Goal: Information Seeking & Learning: Find specific fact

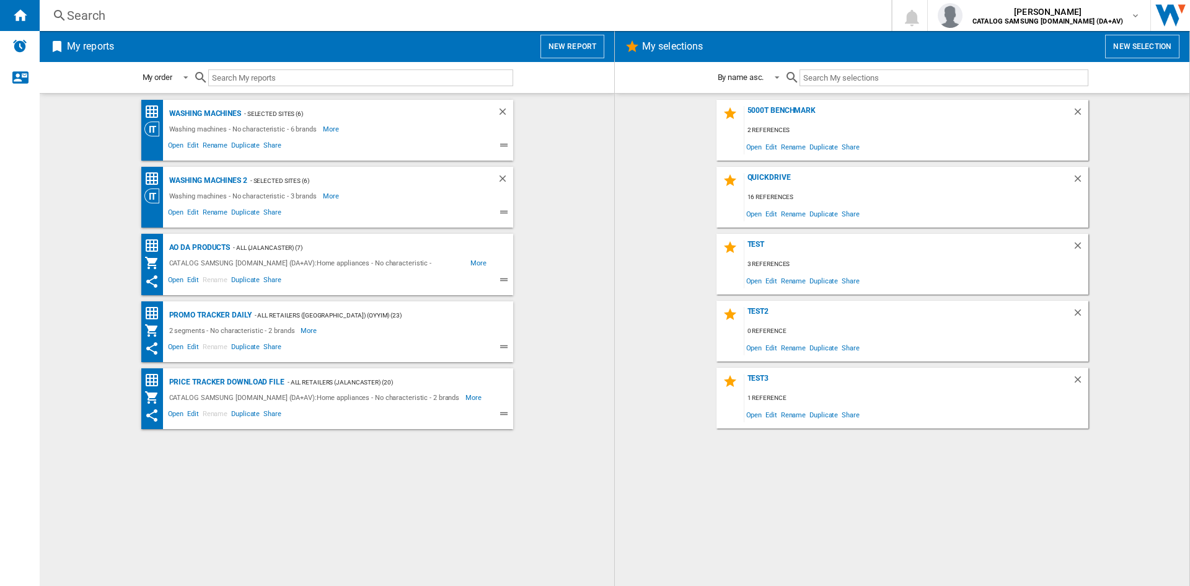
click at [123, 13] on div "Search" at bounding box center [463, 15] width 792 height 17
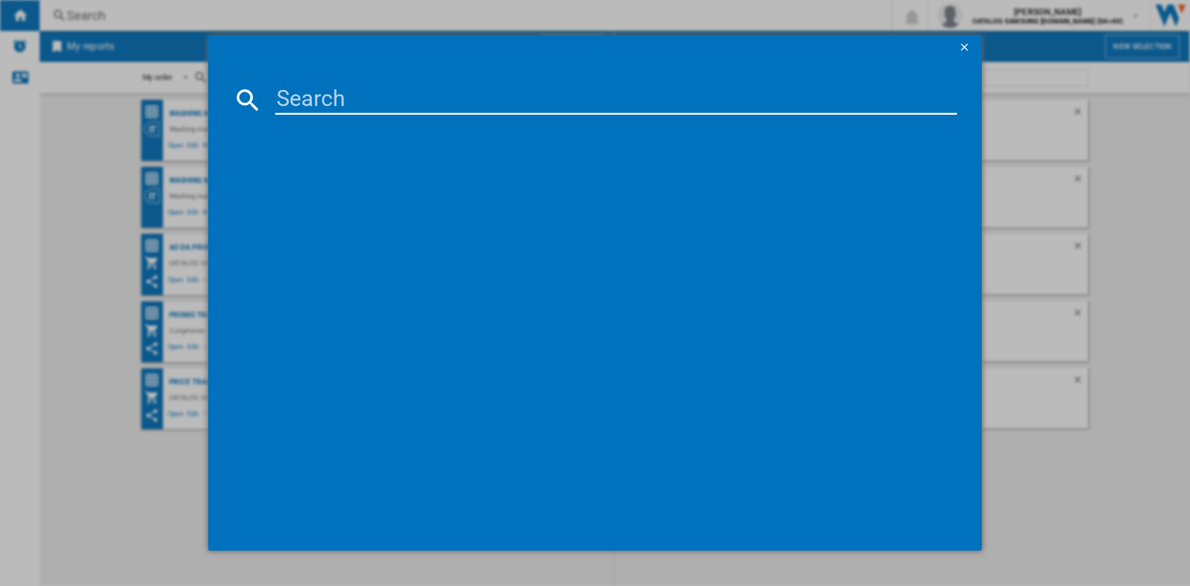
click at [296, 99] on input at bounding box center [616, 100] width 682 height 30
paste input "WD11DB7B85GWU1"
type input "WD11DB7B85GW"
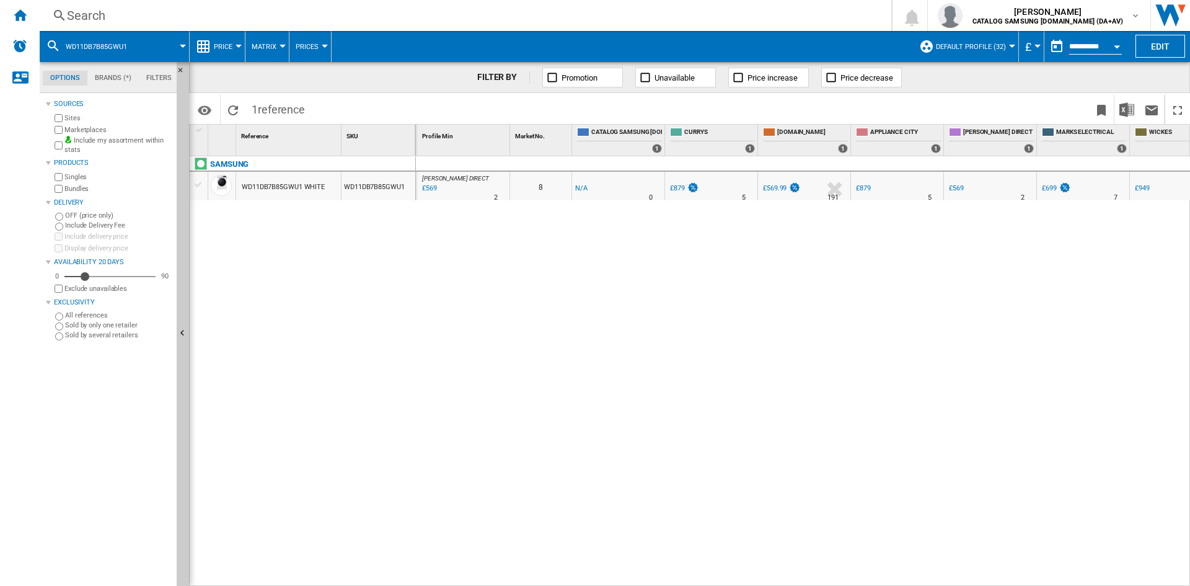
scroll to position [0, 86]
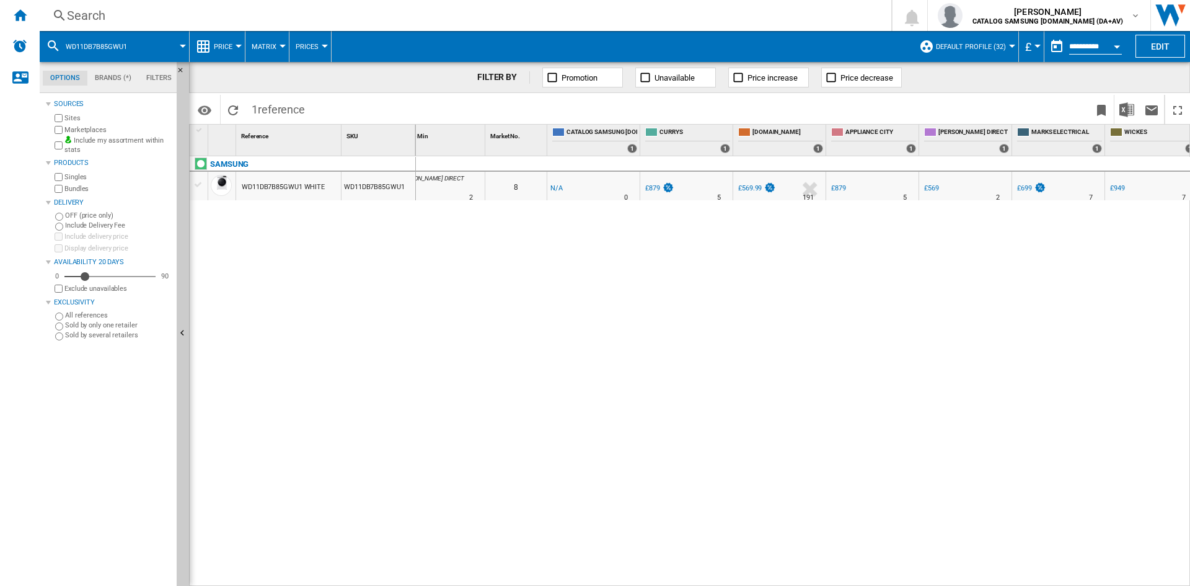
click at [102, 24] on div "Search Search 0 [PERSON_NAME] CATALOG SAMSUNG [DOMAIN_NAME] (DA+AV) CATALOG SAM…" at bounding box center [615, 15] width 1150 height 31
click at [100, 18] on div "Search" at bounding box center [463, 15] width 792 height 17
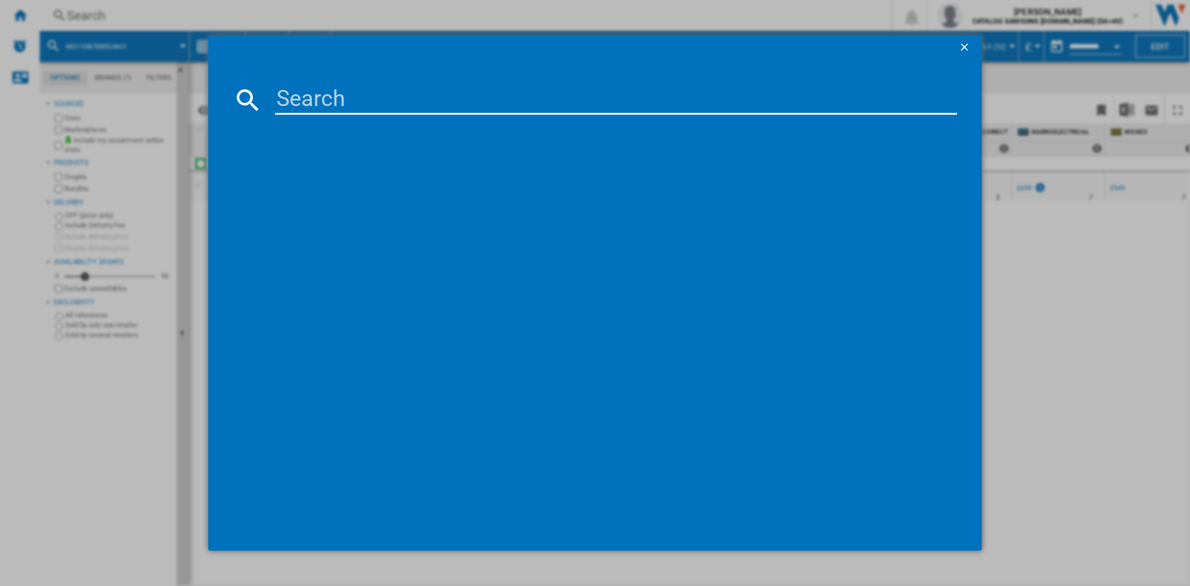
click at [296, 96] on input at bounding box center [616, 100] width 682 height 30
type input "DV80CGC0B0AB"
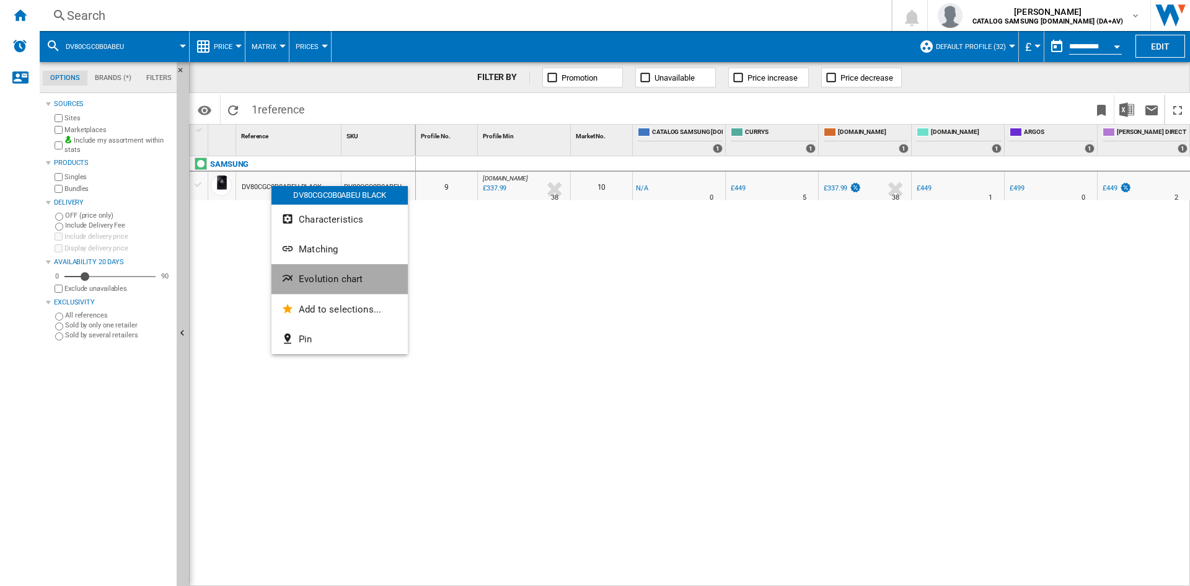
click at [343, 272] on button "Evolution chart" at bounding box center [339, 279] width 136 height 30
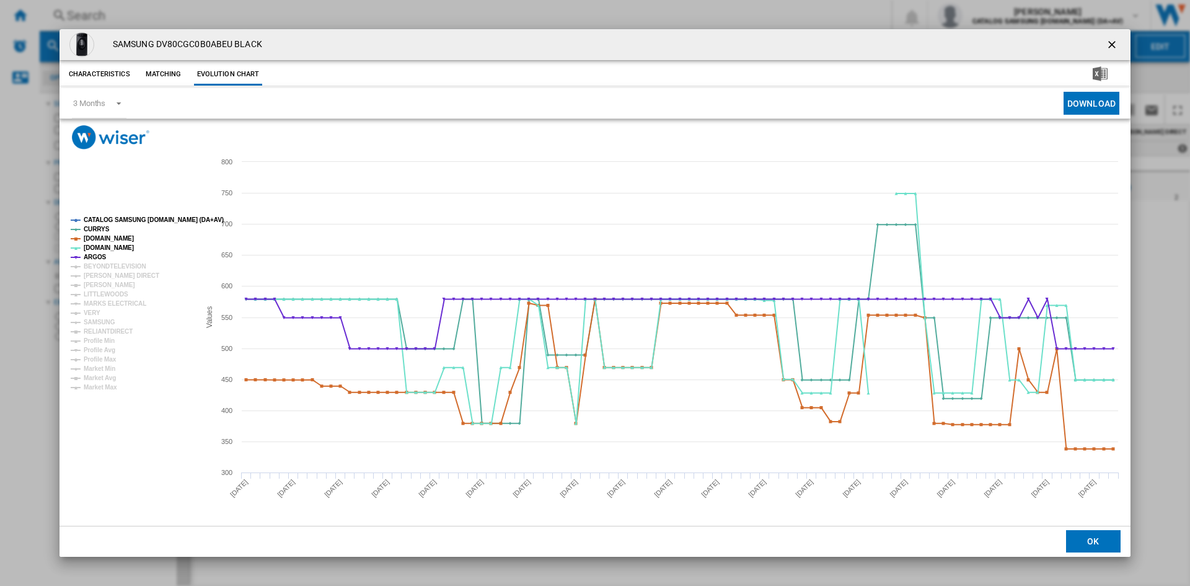
click at [105, 221] on tspan "CATALOG SAMSUNG [DOMAIN_NAME] (DA+AV)" at bounding box center [154, 219] width 140 height 7
click at [104, 266] on tspan "BEYONDTELEVISION" at bounding box center [115, 266] width 63 height 7
click at [104, 273] on tspan "[PERSON_NAME] DIRECT" at bounding box center [122, 275] width 76 height 7
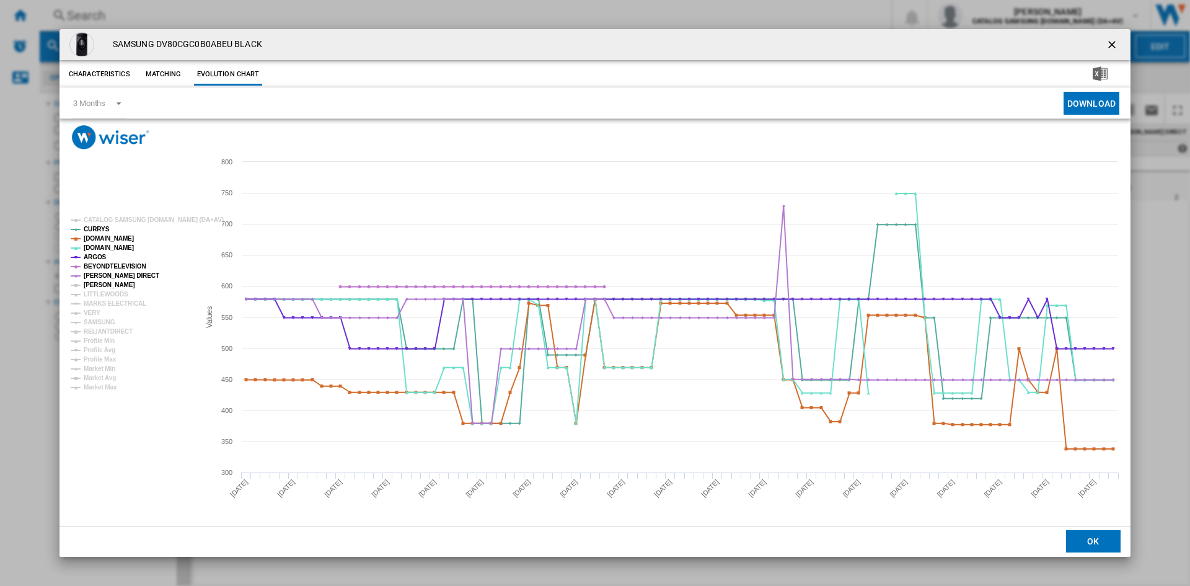
click at [97, 286] on tspan "[PERSON_NAME]" at bounding box center [109, 284] width 51 height 7
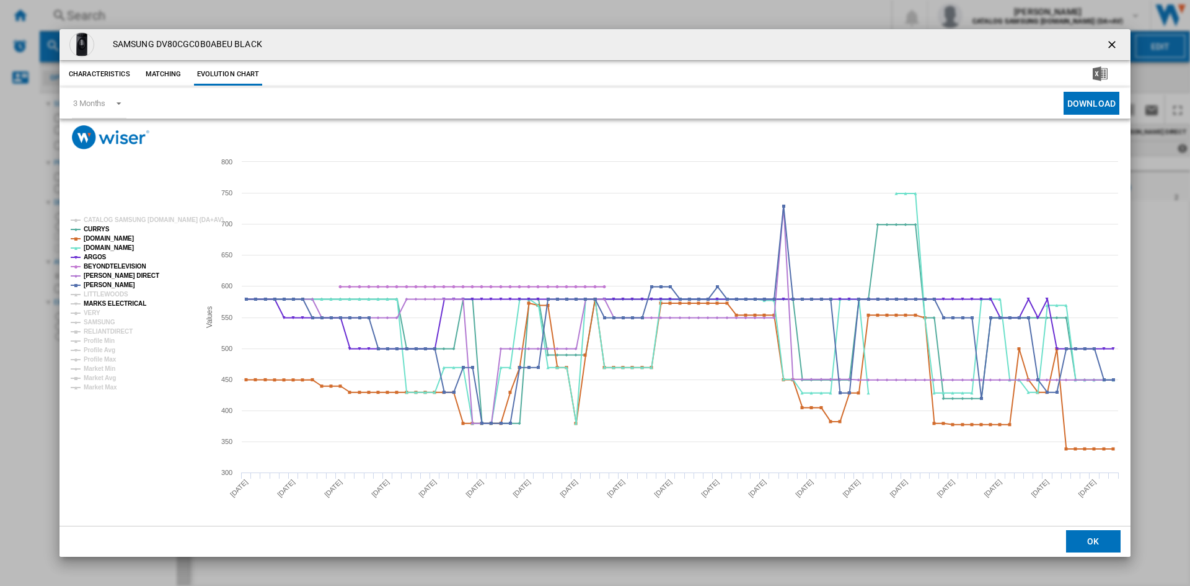
click at [100, 301] on tspan "MARKS ELECTRICAL" at bounding box center [115, 303] width 63 height 7
click at [93, 313] on tspan "VERY" at bounding box center [92, 312] width 17 height 7
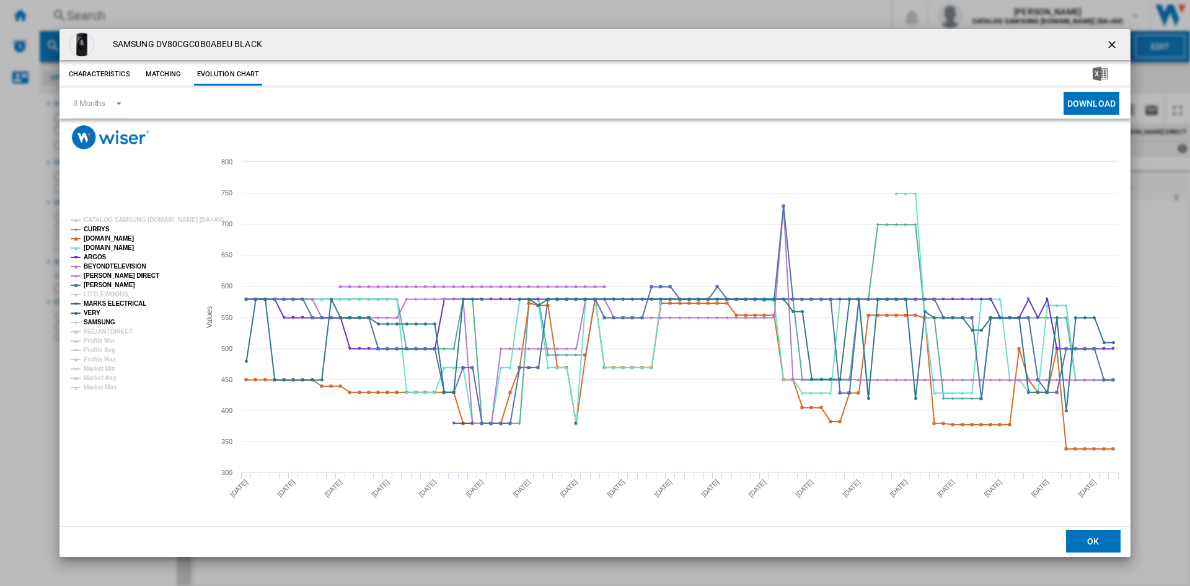
click at [101, 318] on tspan "SAMSUNG" at bounding box center [100, 321] width 32 height 7
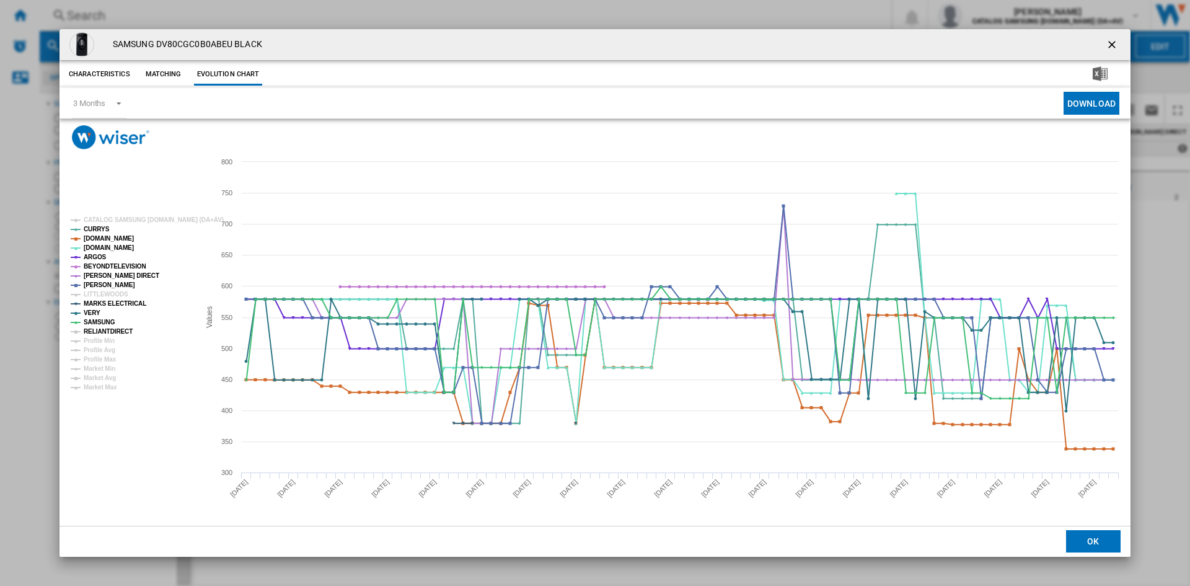
click at [104, 330] on tspan "RELIANTDIRECT" at bounding box center [108, 331] width 49 height 7
click at [1107, 45] on ng-md-icon "getI18NText('BUTTONS.CLOSE_DIALOG')" at bounding box center [1112, 45] width 15 height 15
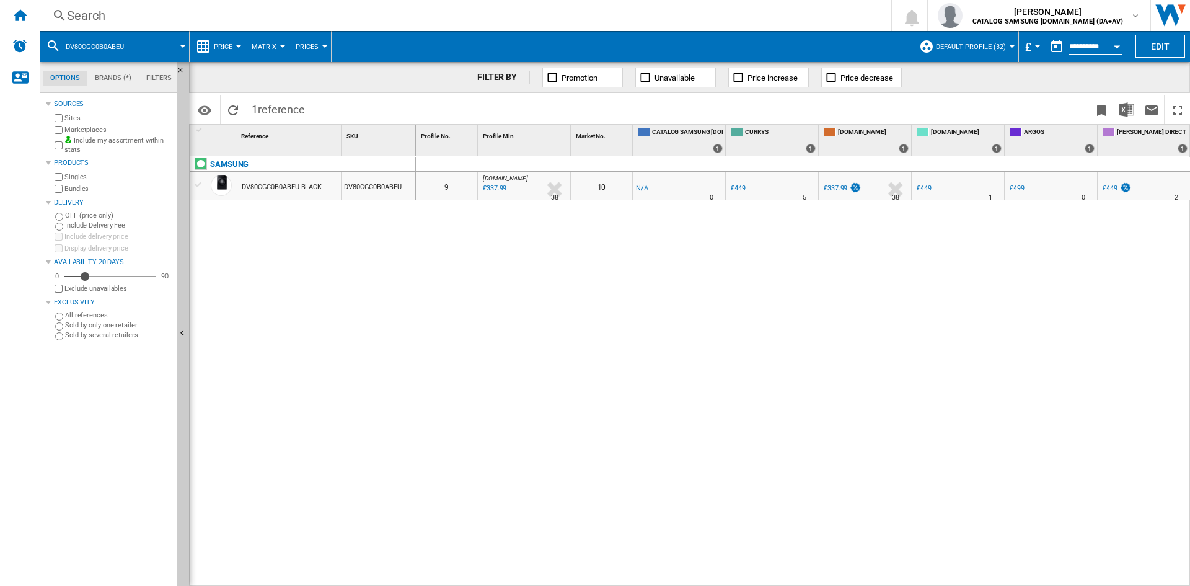
click at [492, 187] on div "£337.99" at bounding box center [493, 188] width 25 height 12
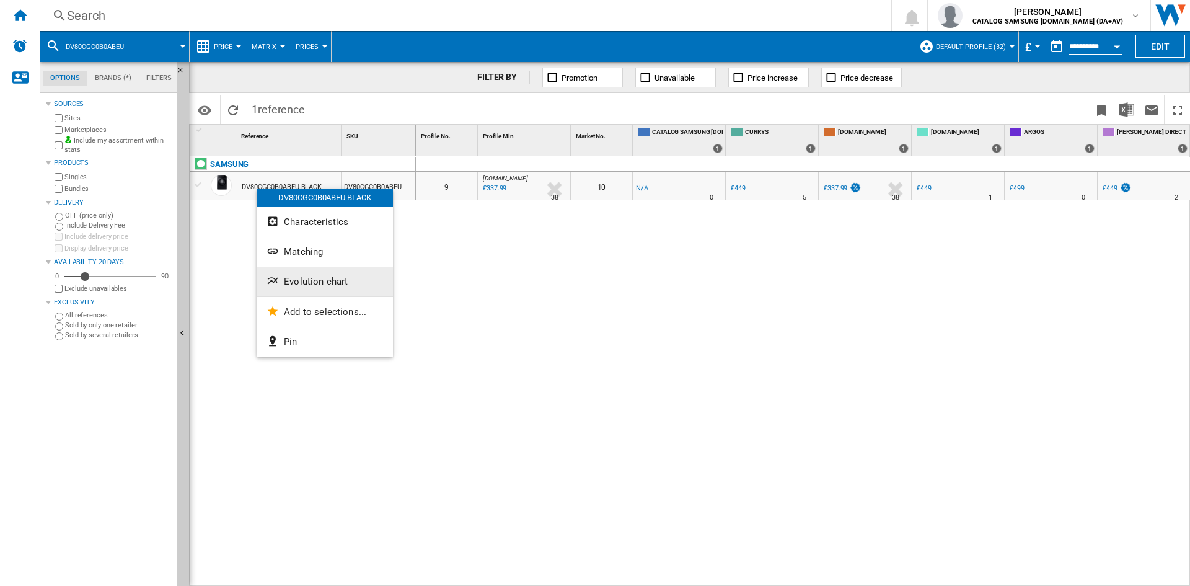
click at [341, 280] on span "Evolution chart" at bounding box center [316, 281] width 64 height 11
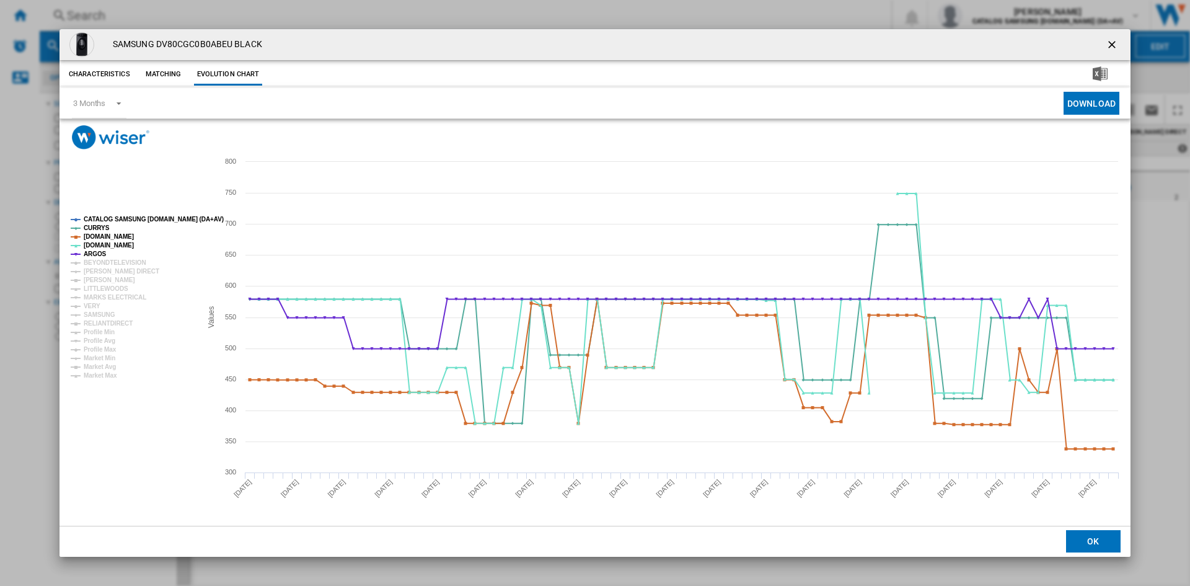
click at [116, 222] on tspan "CATALOG SAMSUNG [DOMAIN_NAME] (DA+AV)" at bounding box center [154, 219] width 140 height 7
click at [105, 260] on tspan "BEYONDTELEVISION" at bounding box center [115, 262] width 63 height 7
click at [105, 269] on tspan "[PERSON_NAME] DIRECT" at bounding box center [122, 271] width 76 height 7
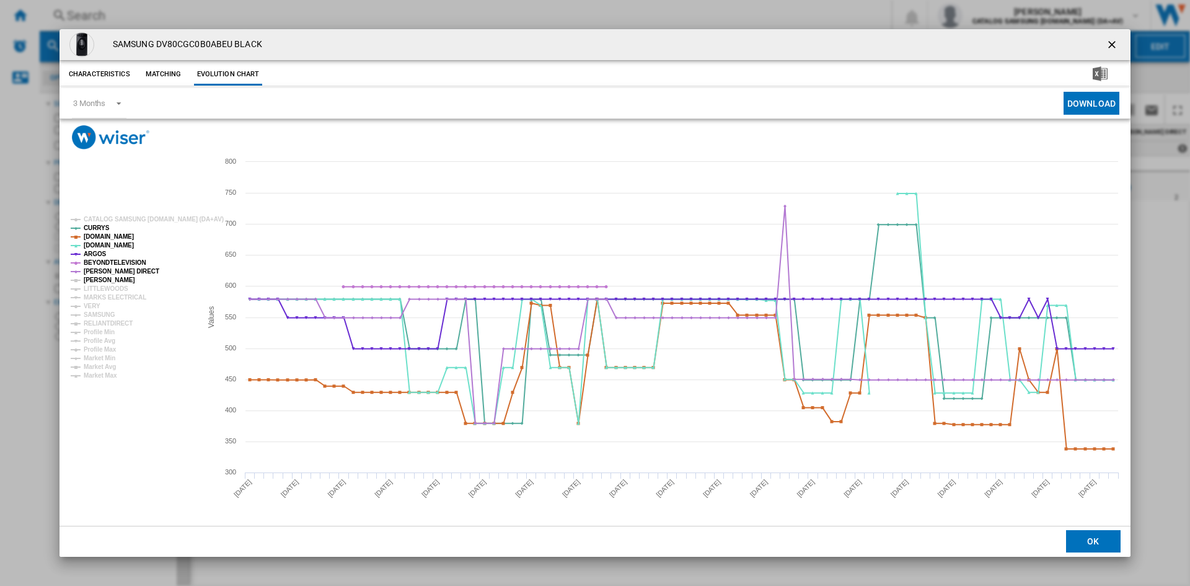
click at [107, 278] on tspan "[PERSON_NAME]" at bounding box center [109, 279] width 51 height 7
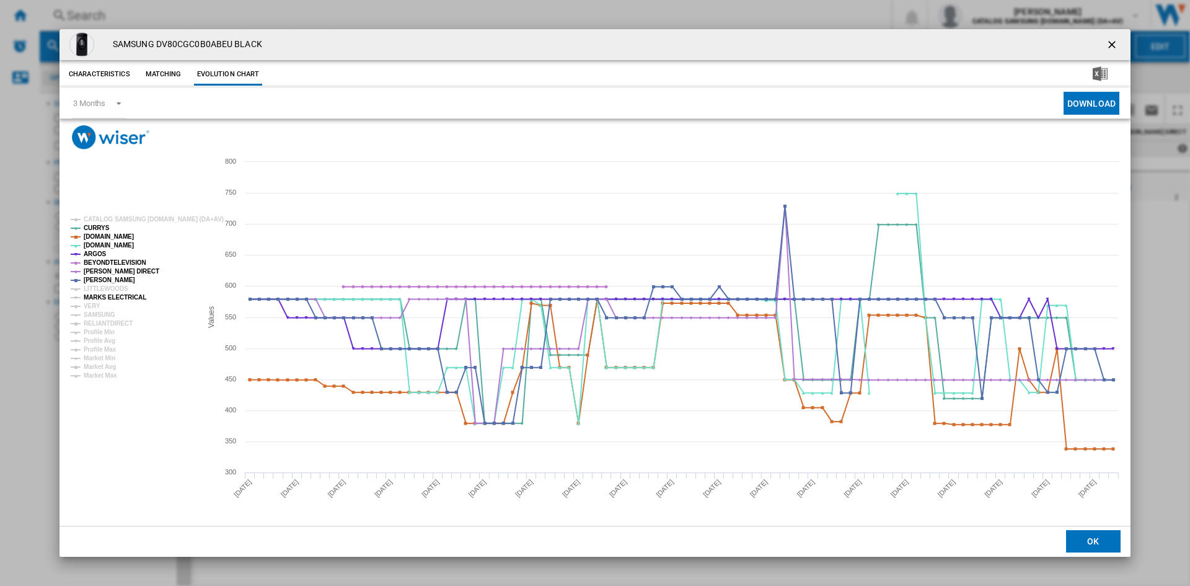
click at [107, 297] on tspan "MARKS ELECTRICAL" at bounding box center [115, 297] width 63 height 7
click at [94, 302] on tspan "VERY" at bounding box center [92, 305] width 17 height 7
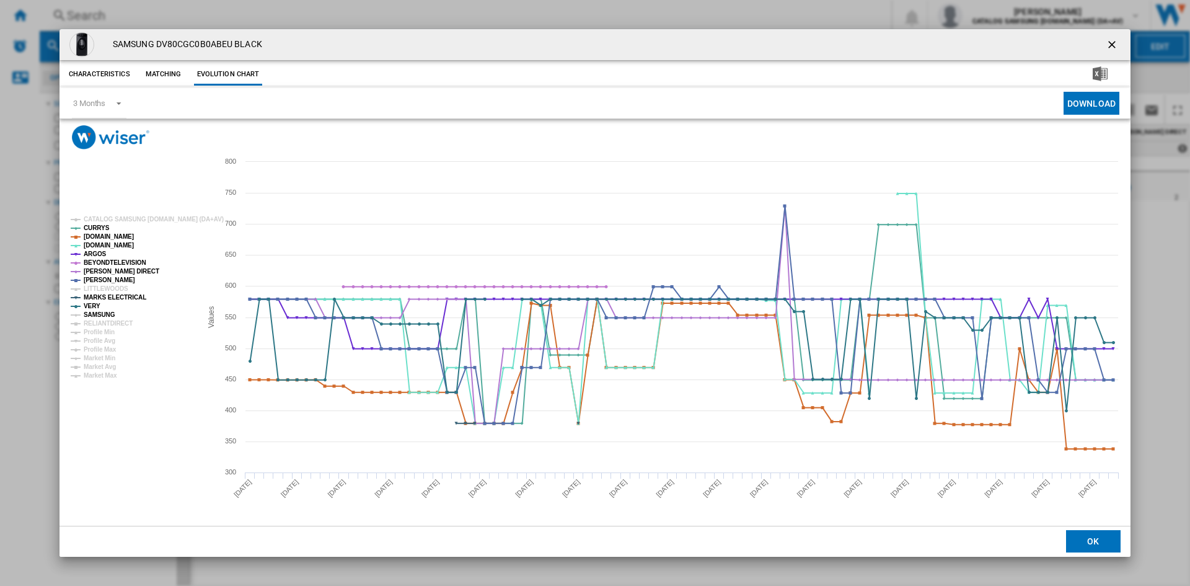
click at [105, 316] on tspan "SAMSUNG" at bounding box center [100, 314] width 32 height 7
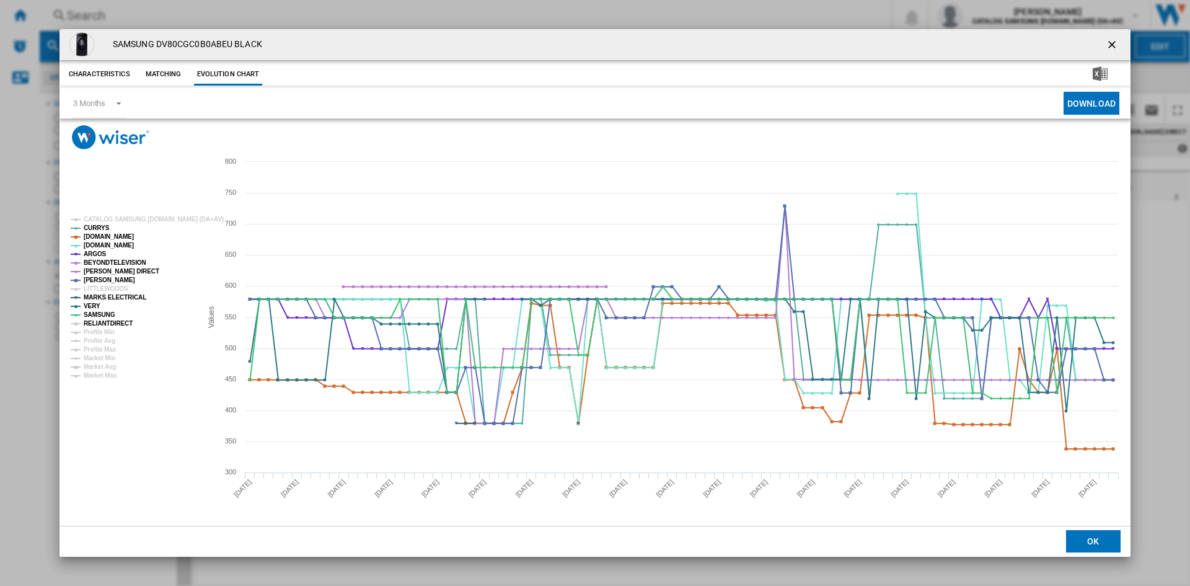
click at [108, 320] on tspan "RELIANTDIRECT" at bounding box center [108, 323] width 49 height 7
click at [1115, 45] on ng-md-icon "getI18NText('BUTTONS.CLOSE_DIALOG')" at bounding box center [1112, 45] width 15 height 15
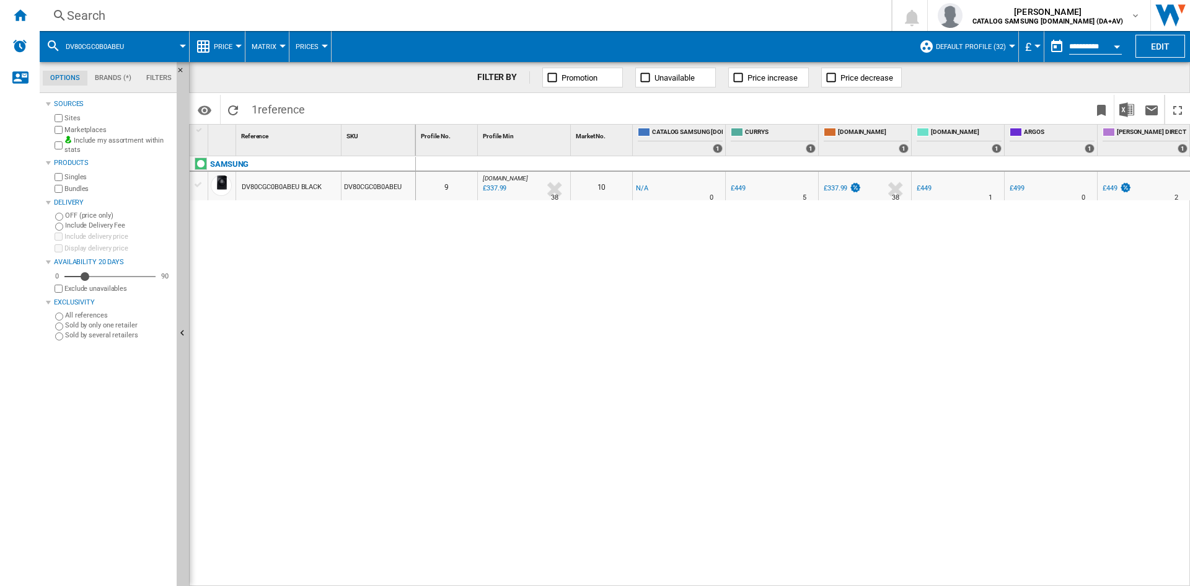
click at [105, 11] on div "Search" at bounding box center [463, 15] width 792 height 17
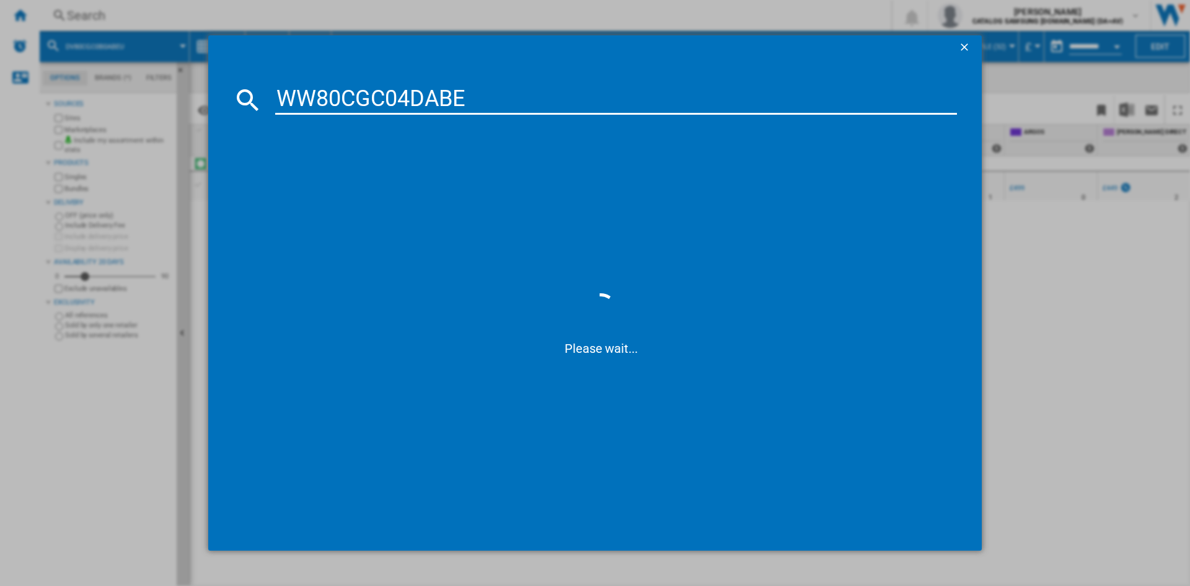
type input "WW80CGC04DAB"
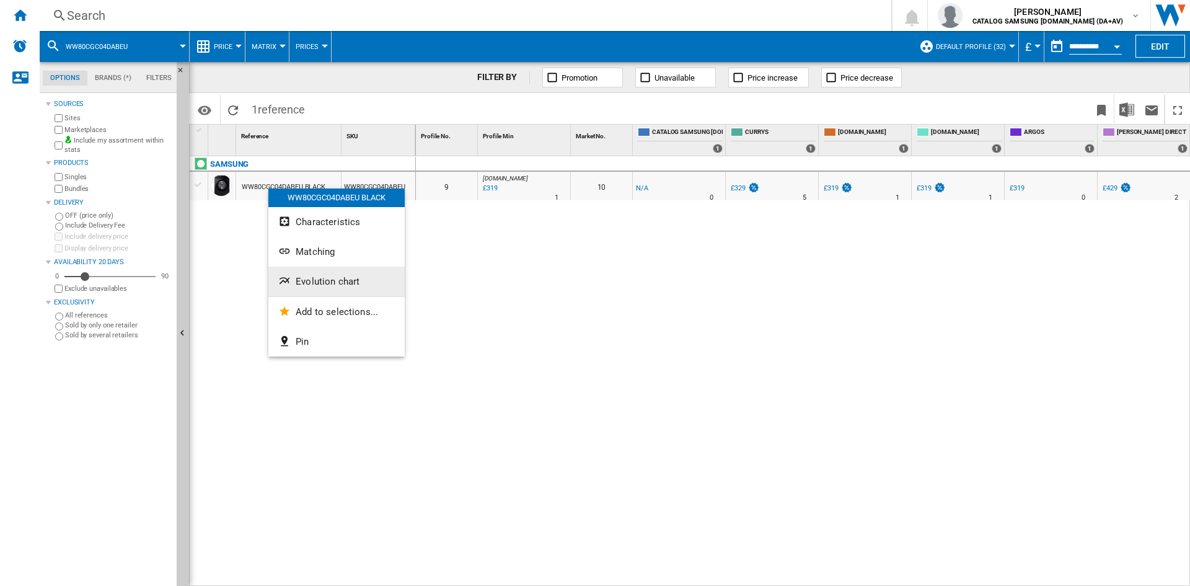
click at [344, 279] on span "Evolution chart" at bounding box center [328, 281] width 64 height 11
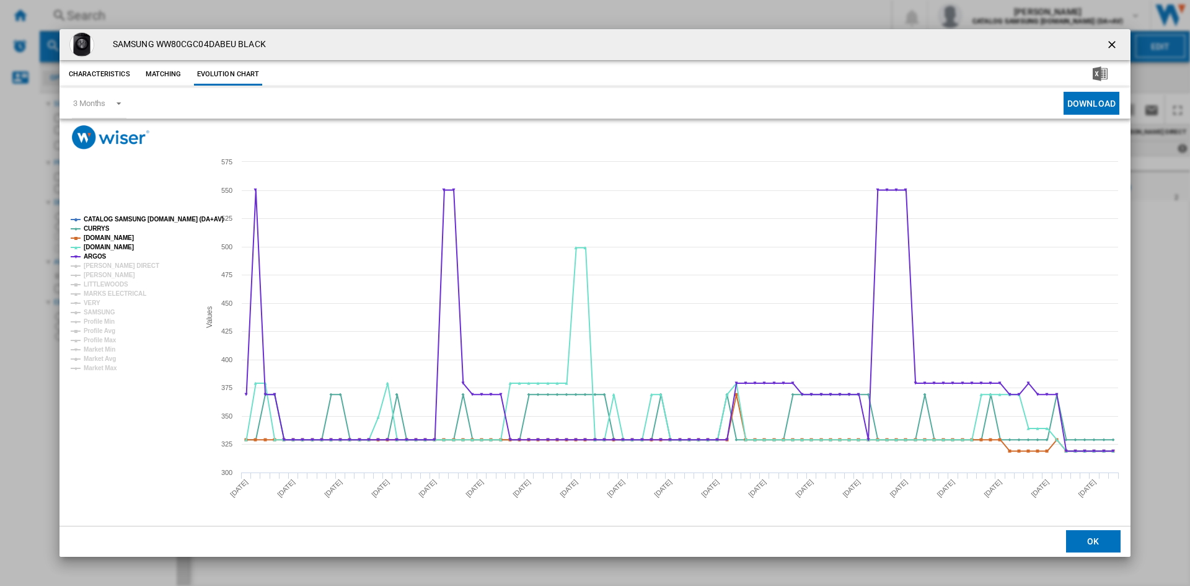
click at [113, 216] on tspan "CATALOG SAMSUNG [DOMAIN_NAME] (DA+AV)" at bounding box center [154, 219] width 140 height 7
click at [99, 263] on tspan "[PERSON_NAME] DIRECT" at bounding box center [122, 265] width 76 height 7
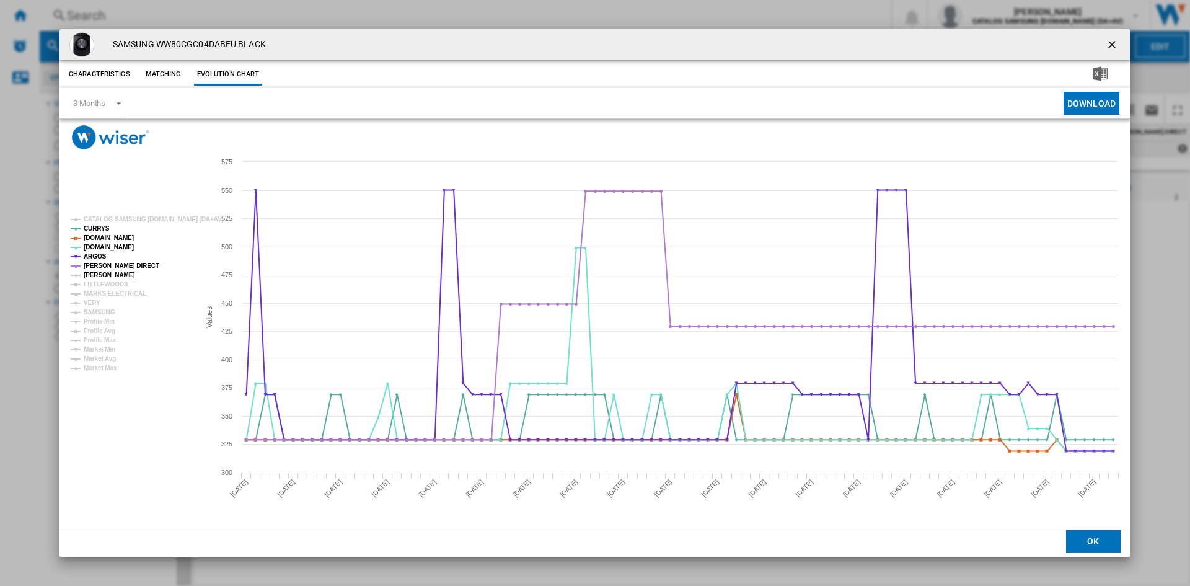
click at [100, 271] on tspan "[PERSON_NAME]" at bounding box center [109, 274] width 51 height 7
click at [103, 290] on tspan "MARKS ELECTRICAL" at bounding box center [115, 293] width 63 height 7
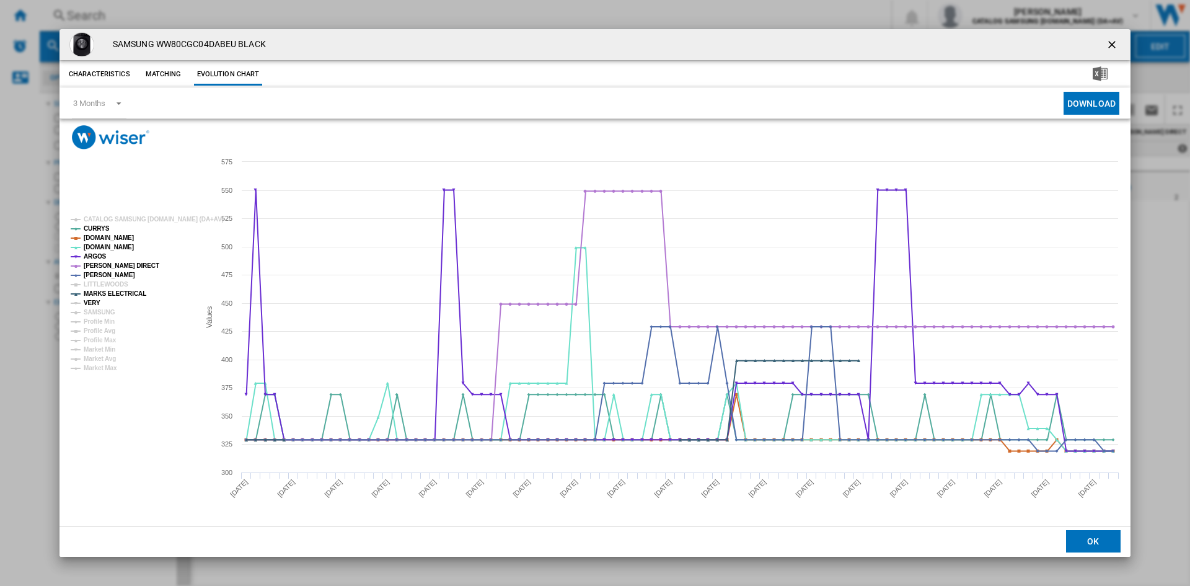
click at [95, 299] on tspan "VERY" at bounding box center [92, 302] width 17 height 7
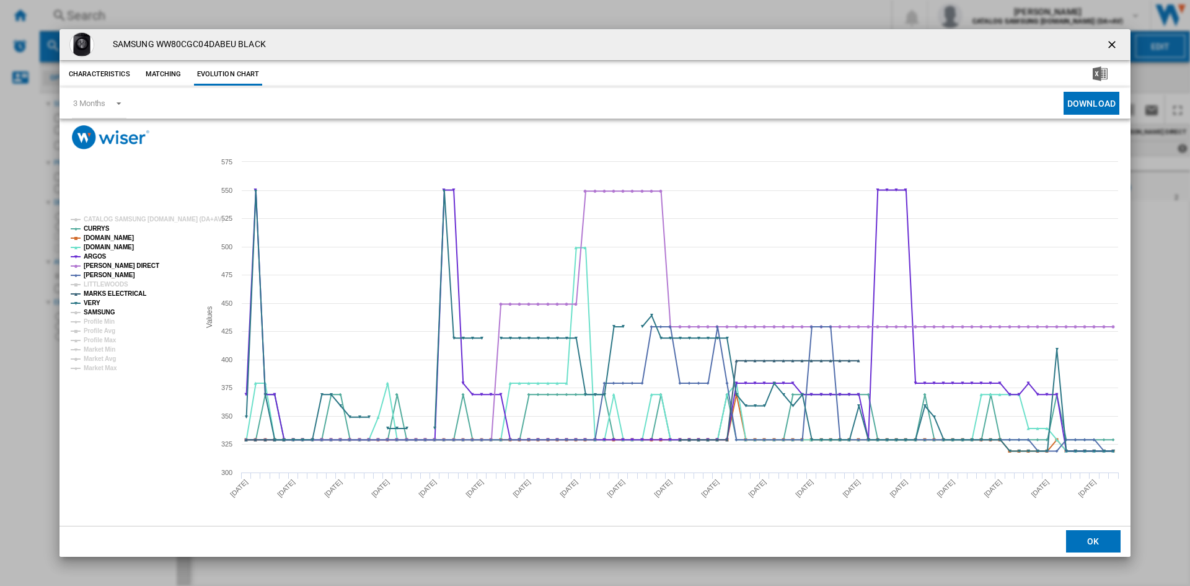
click at [105, 309] on tspan "SAMSUNG" at bounding box center [100, 312] width 32 height 7
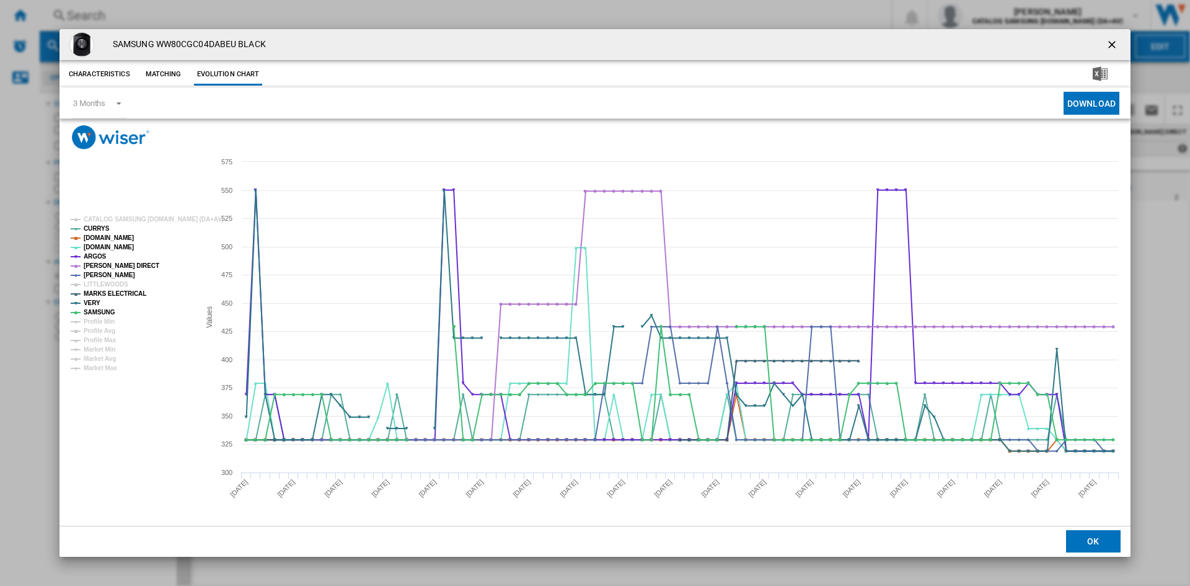
click at [1110, 44] on ng-md-icon "getI18NText('BUTTONS.CLOSE_DIALOG')" at bounding box center [1112, 45] width 15 height 15
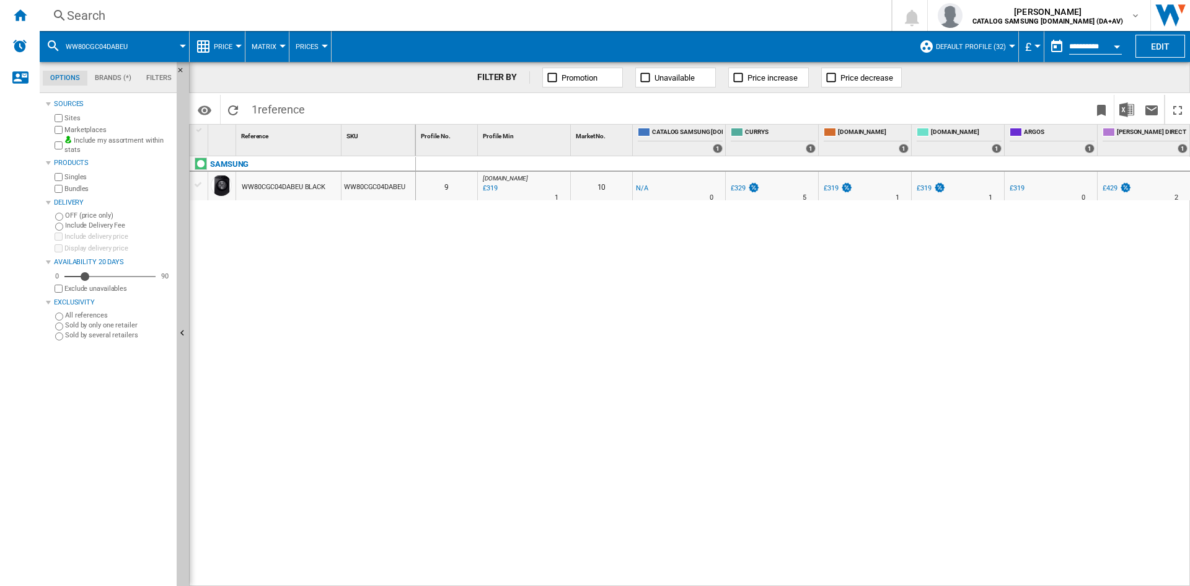
click at [130, 20] on div "Search" at bounding box center [463, 15] width 792 height 17
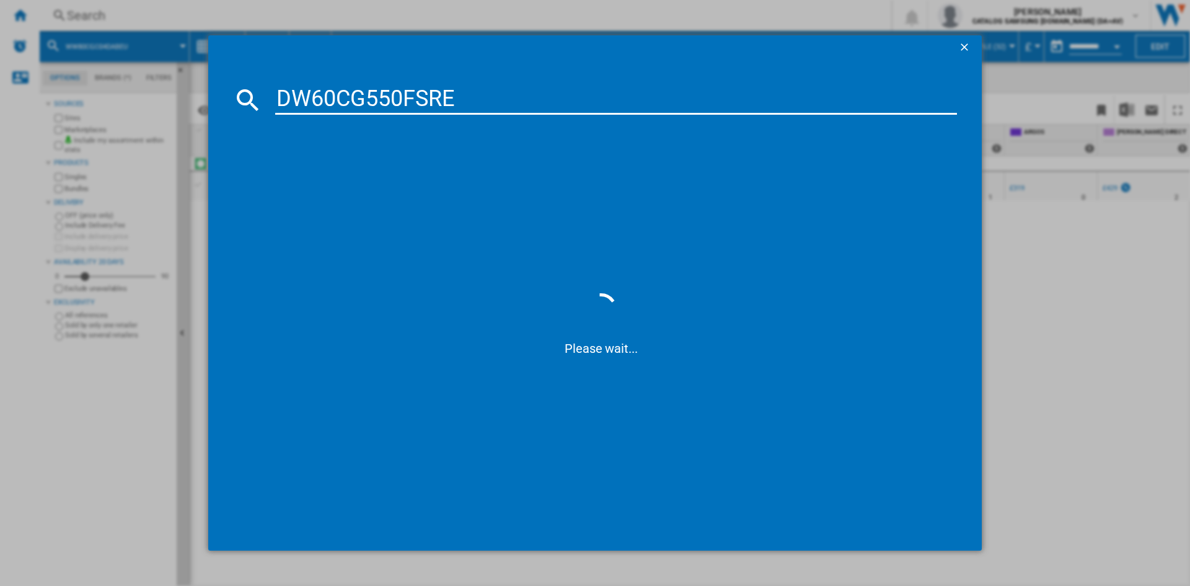
type input "DW60CG550FSR"
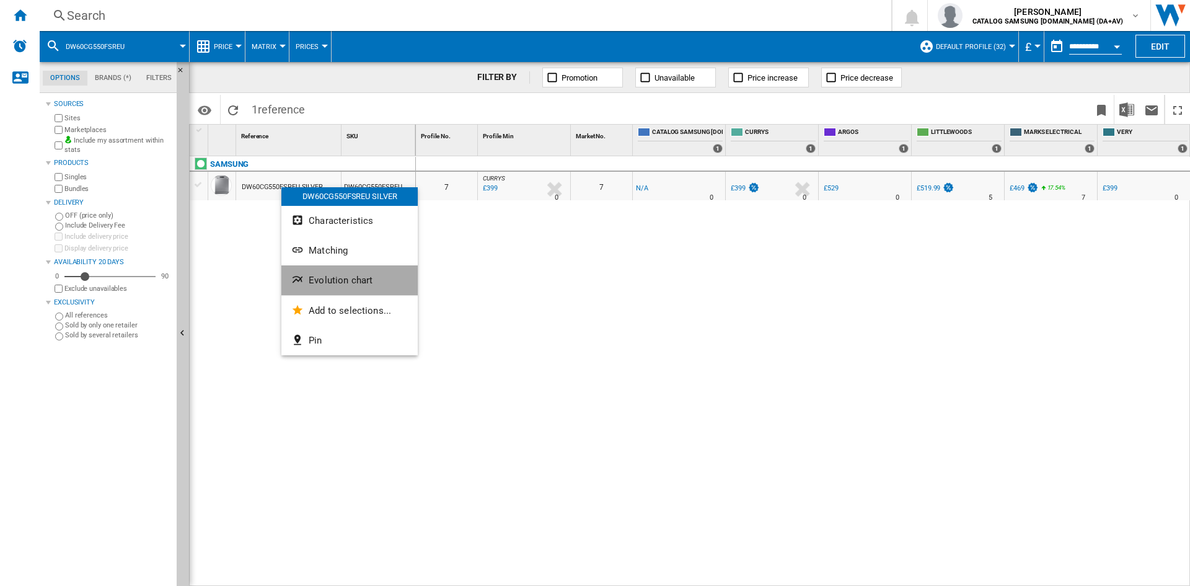
click at [357, 286] on button "Evolution chart" at bounding box center [349, 280] width 136 height 30
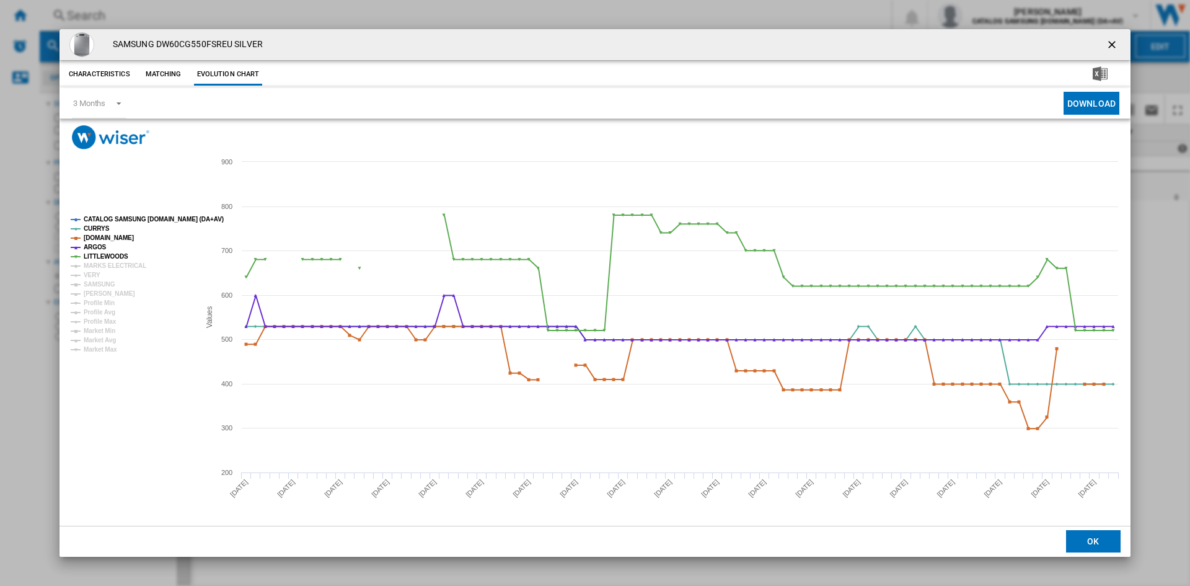
click at [121, 217] on tspan "CATALOG SAMSUNG [DOMAIN_NAME] (DA+AV)" at bounding box center [154, 219] width 140 height 7
click at [103, 266] on tspan "MARKS ELECTRICAL" at bounding box center [115, 265] width 63 height 7
click at [92, 275] on tspan "VERY" at bounding box center [92, 274] width 17 height 7
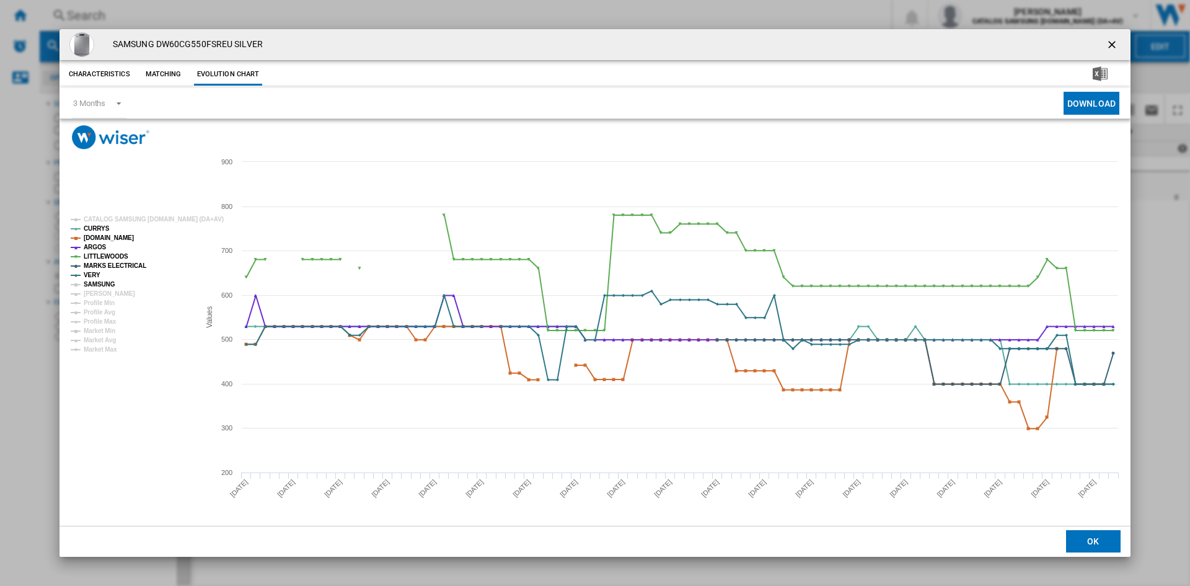
click at [102, 281] on tspan "SAMSUNG" at bounding box center [100, 284] width 32 height 7
click at [103, 290] on tspan "[PERSON_NAME]" at bounding box center [109, 293] width 51 height 7
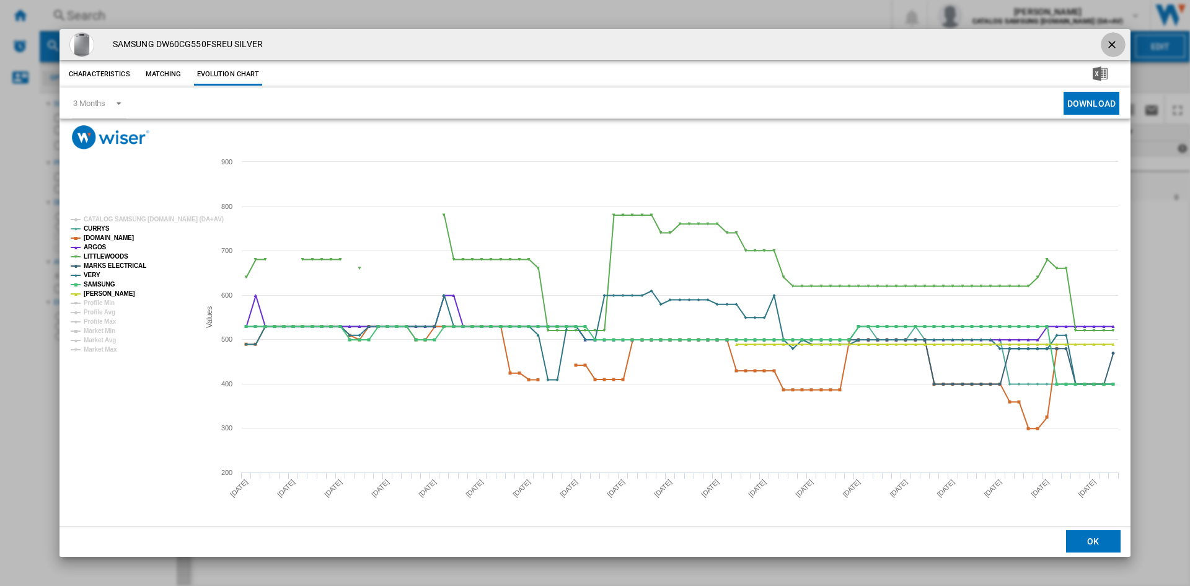
click at [1110, 42] on ng-md-icon "getI18NText('BUTTONS.CLOSE_DIALOG')" at bounding box center [1112, 45] width 15 height 15
